Goal: Transaction & Acquisition: Purchase product/service

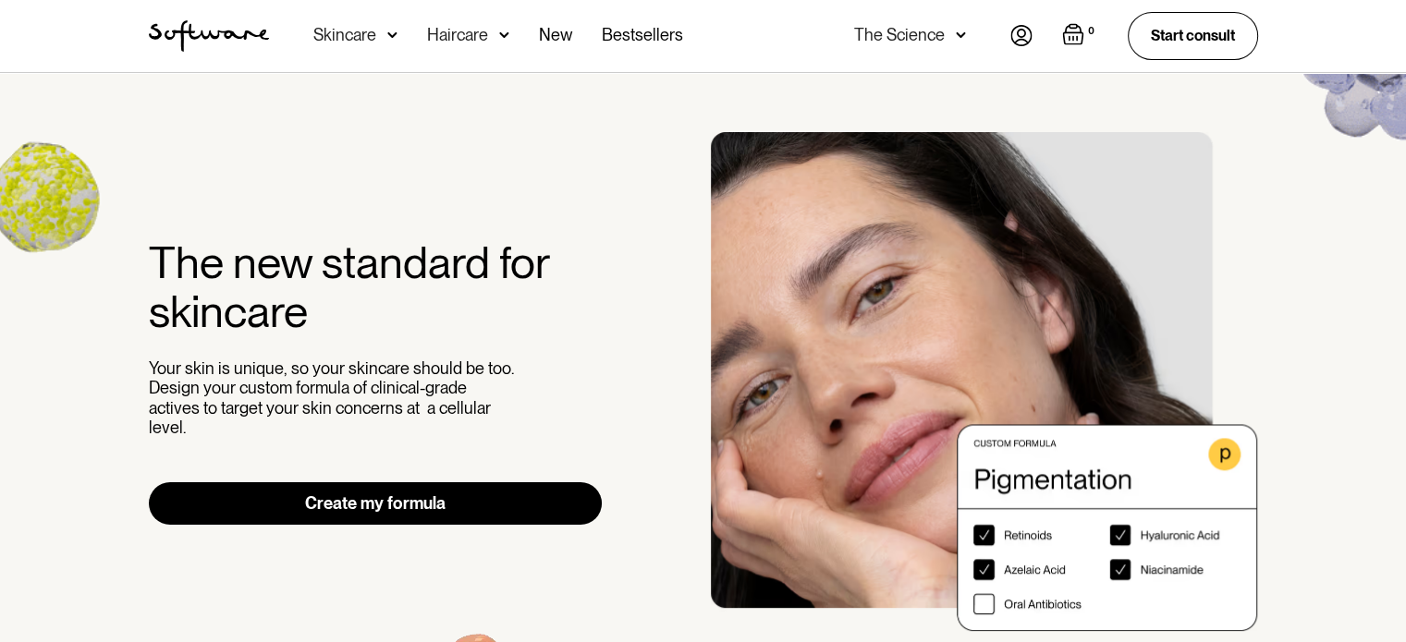
click at [373, 491] on link "Create my formula" at bounding box center [376, 503] width 454 height 43
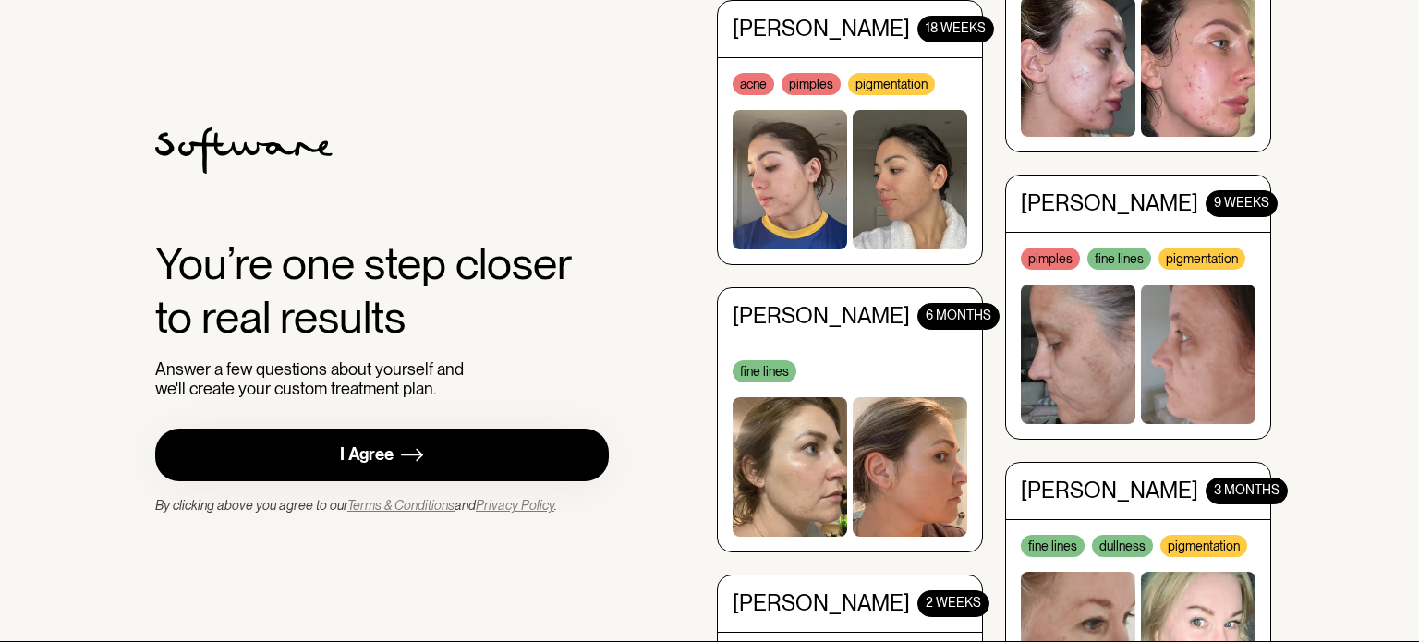
click at [428, 452] on link "I Agree" at bounding box center [382, 455] width 454 height 53
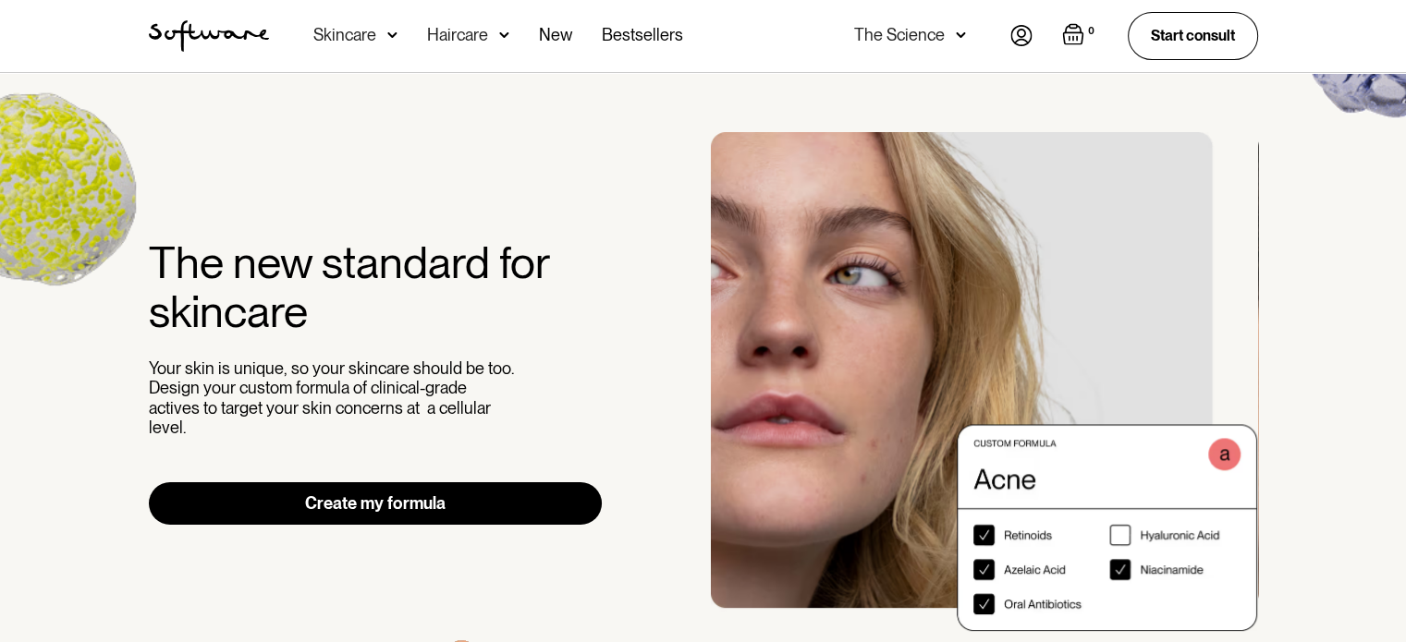
click at [383, 33] on div "Skincare" at bounding box center [355, 36] width 84 height 72
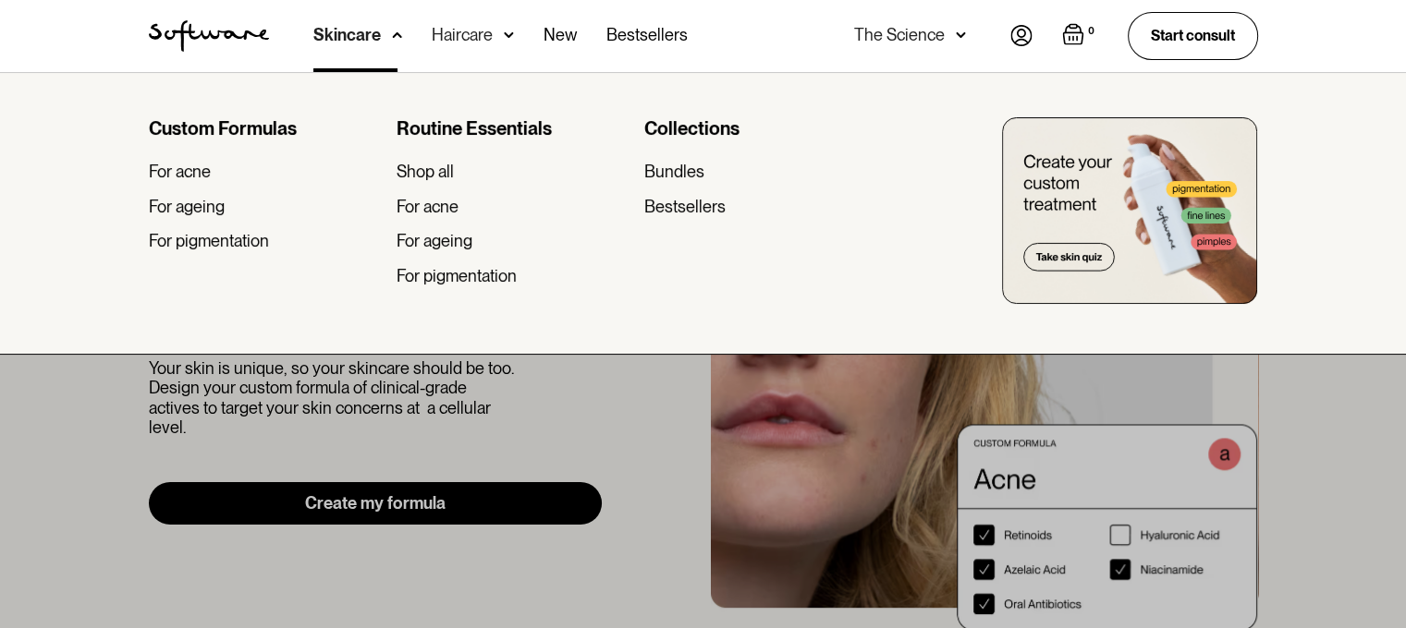
click at [476, 41] on div "Haircare" at bounding box center [462, 35] width 61 height 18
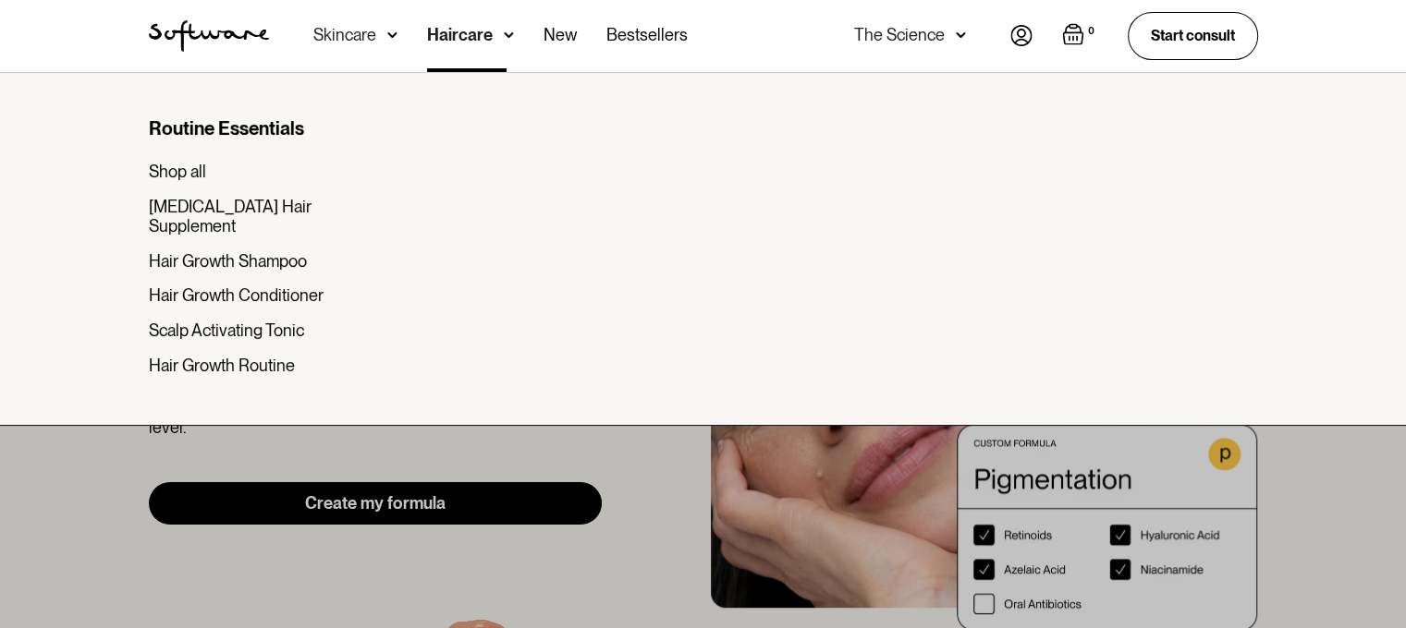
click at [382, 32] on div "Skincare" at bounding box center [355, 36] width 84 height 72
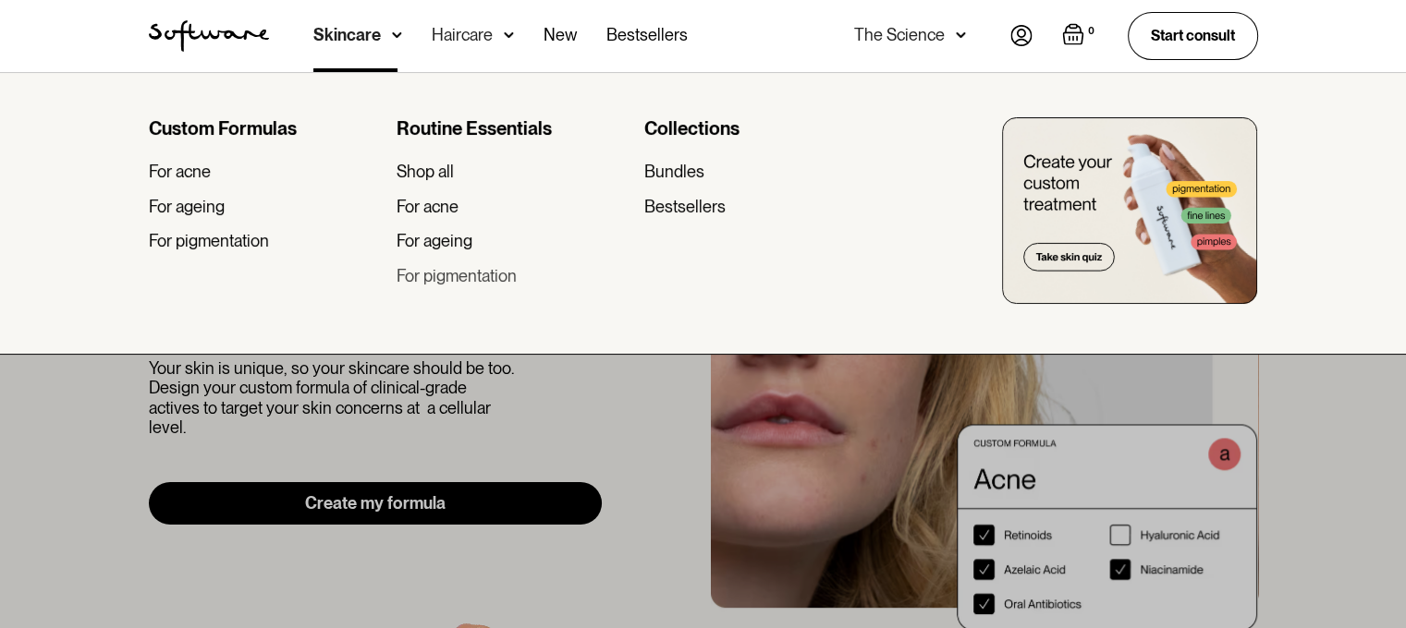
click at [455, 281] on div "For pigmentation" at bounding box center [456, 276] width 120 height 20
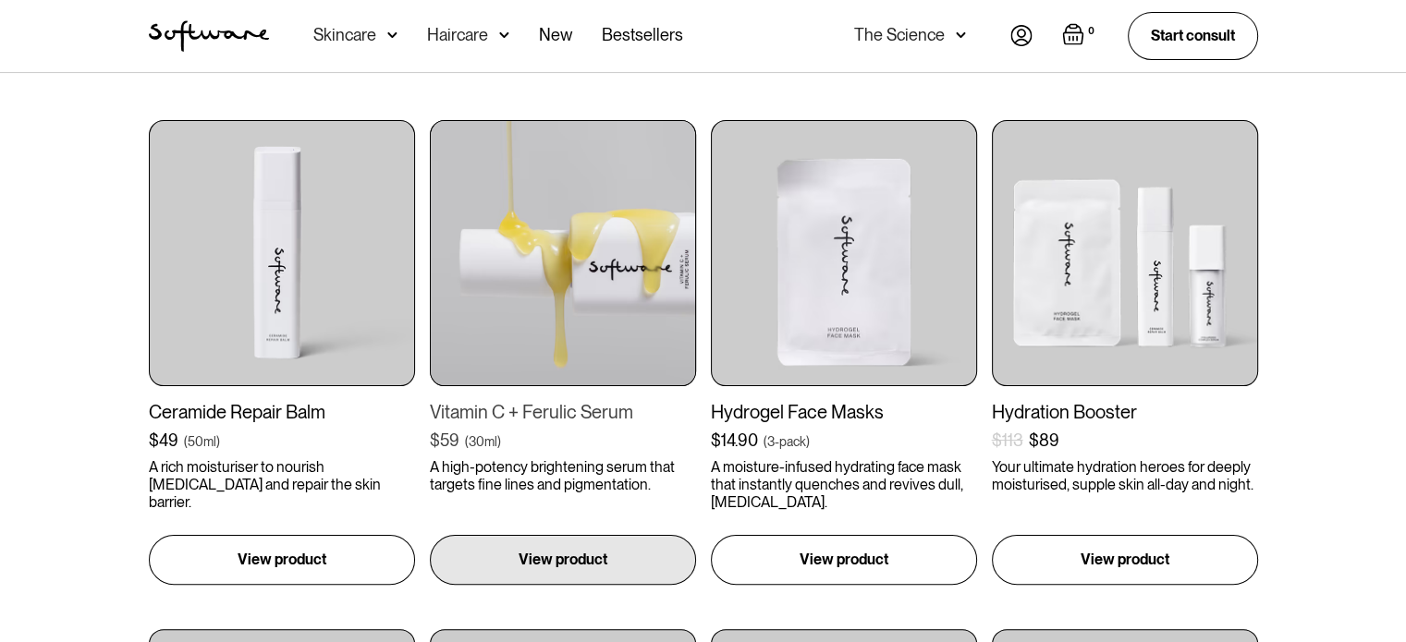
scroll to position [462, 0]
